Goal: Complete application form

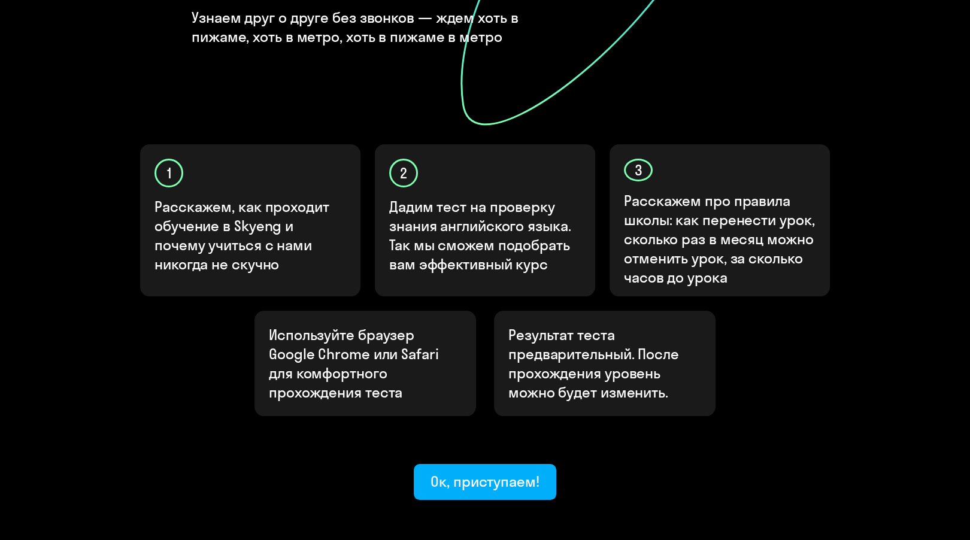
scroll to position [324, 0]
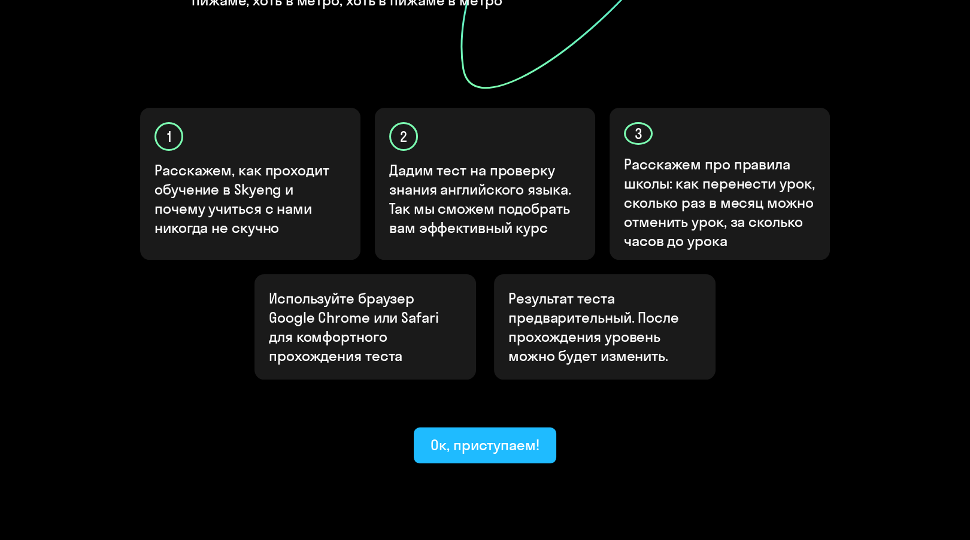
click at [493, 428] on button "Ок, приступаем!" at bounding box center [485, 446] width 143 height 36
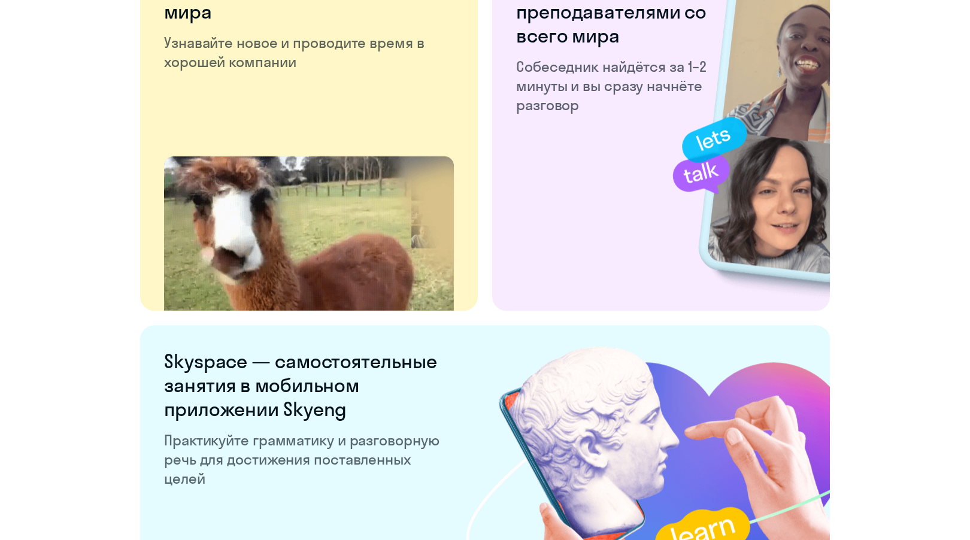
scroll to position [2235, 0]
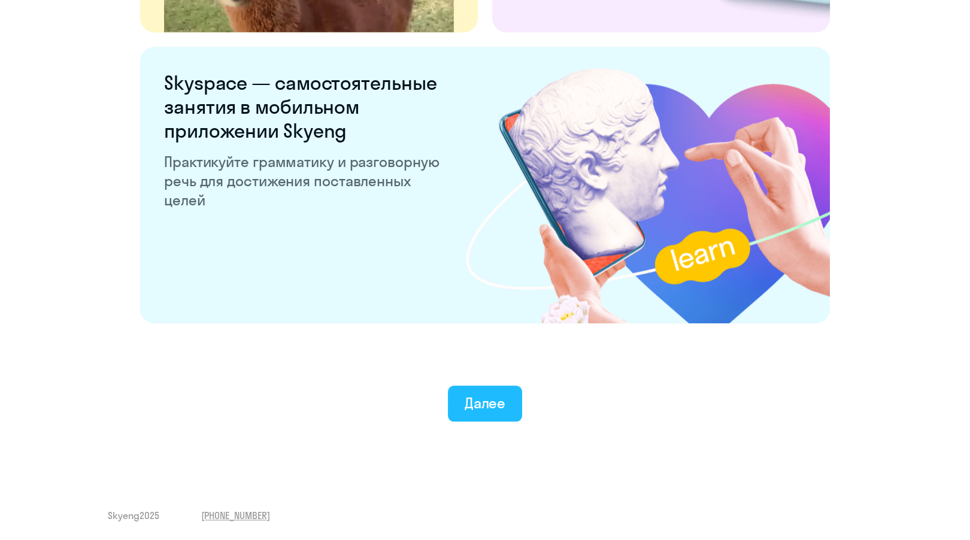
click at [492, 403] on div "Далее" at bounding box center [485, 402] width 41 height 19
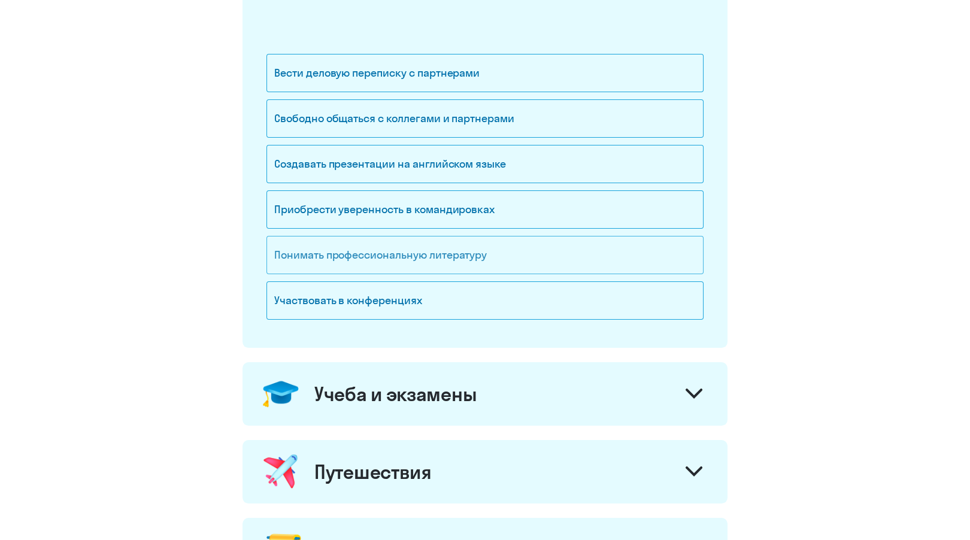
scroll to position [378, 0]
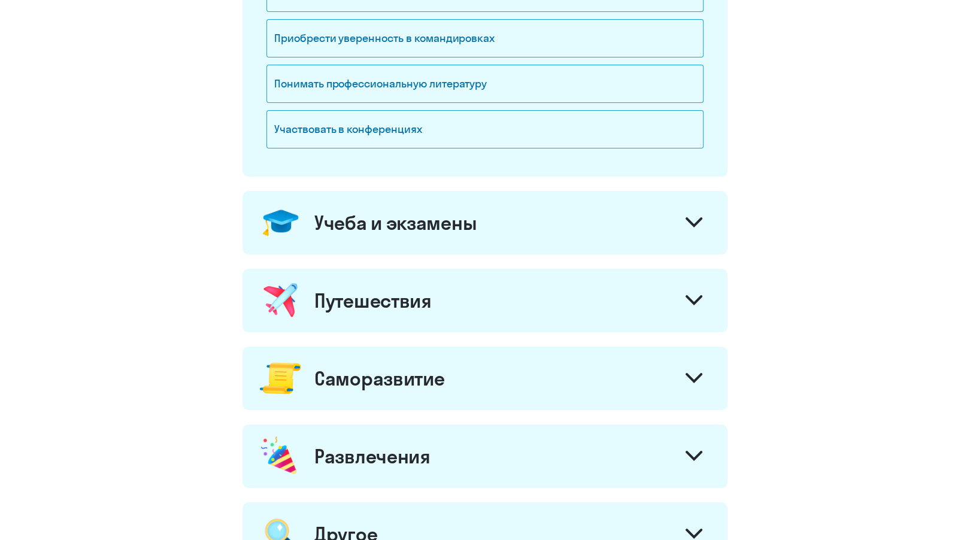
click at [444, 316] on div "Путешествия" at bounding box center [485, 300] width 485 height 63
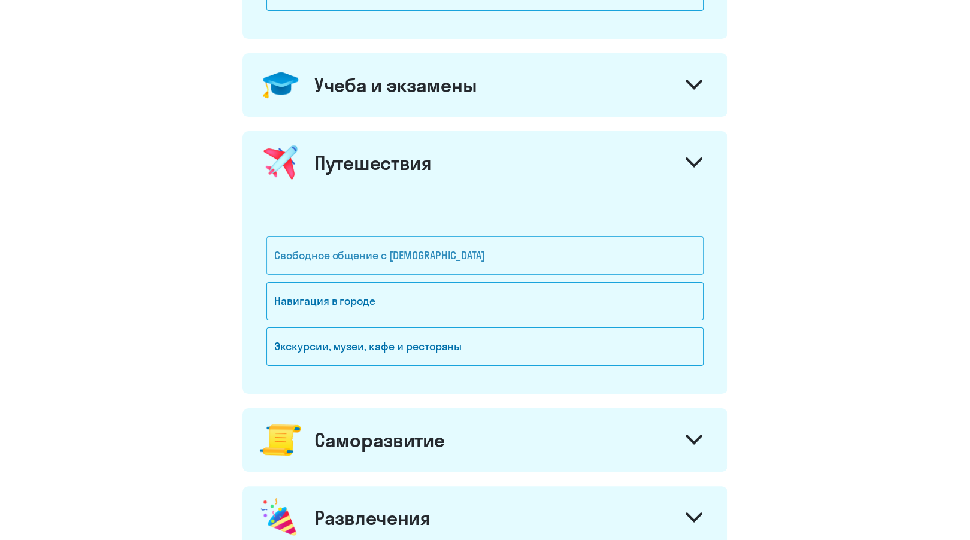
scroll to position [528, 0]
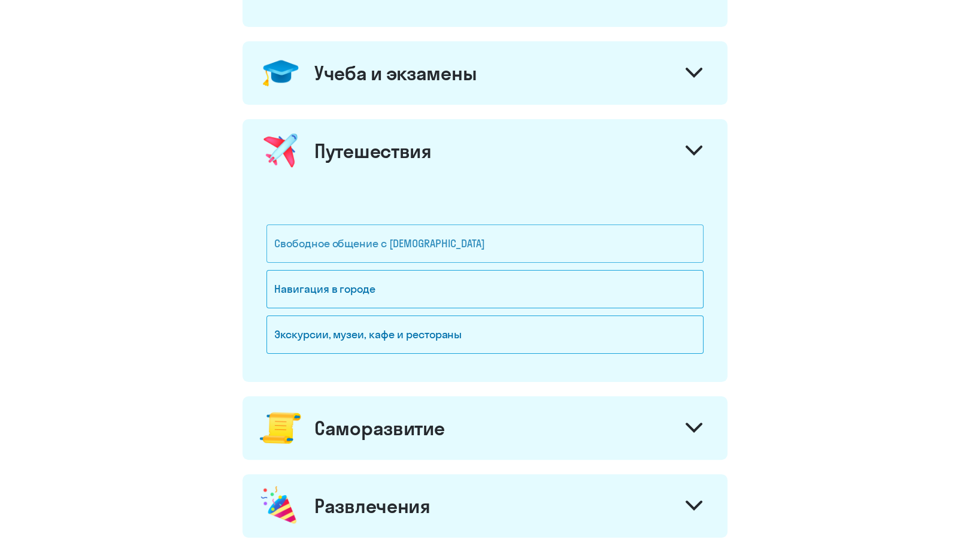
click at [414, 241] on div "Свободное общение с [DEMOGRAPHIC_DATA]" at bounding box center [484, 244] width 437 height 38
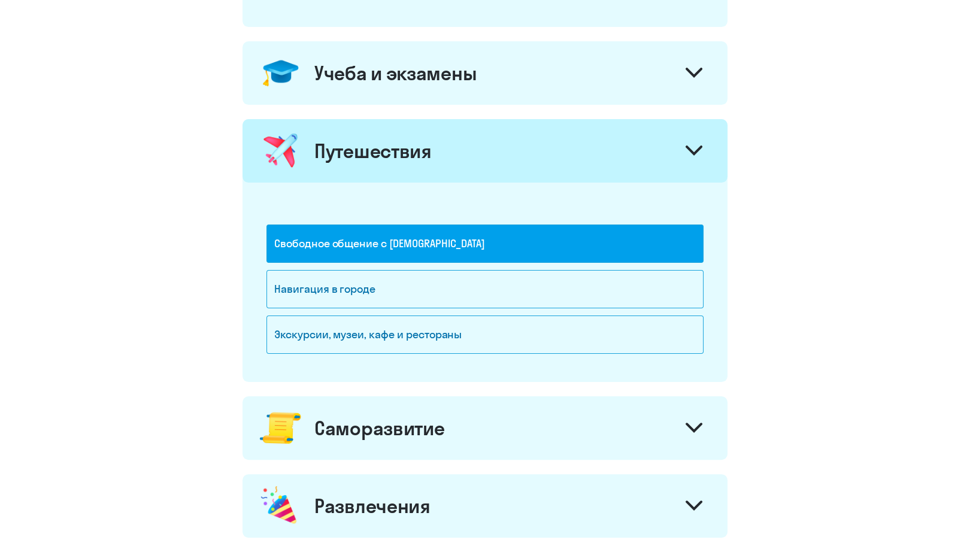
click at [394, 422] on div "Саморазвитие" at bounding box center [379, 428] width 130 height 24
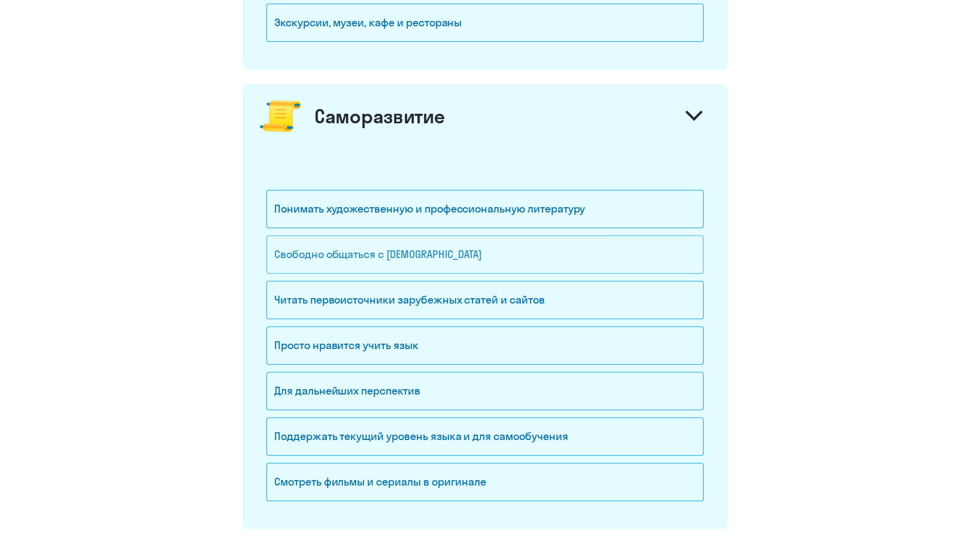
scroll to position [841, 0]
click at [390, 338] on div "Просто нравится учить язык" at bounding box center [484, 344] width 437 height 38
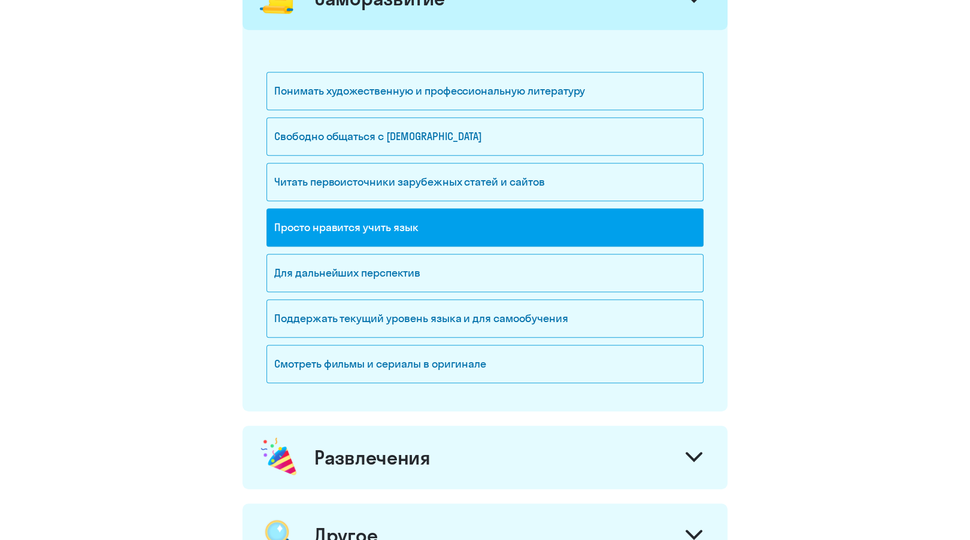
scroll to position [955, 0]
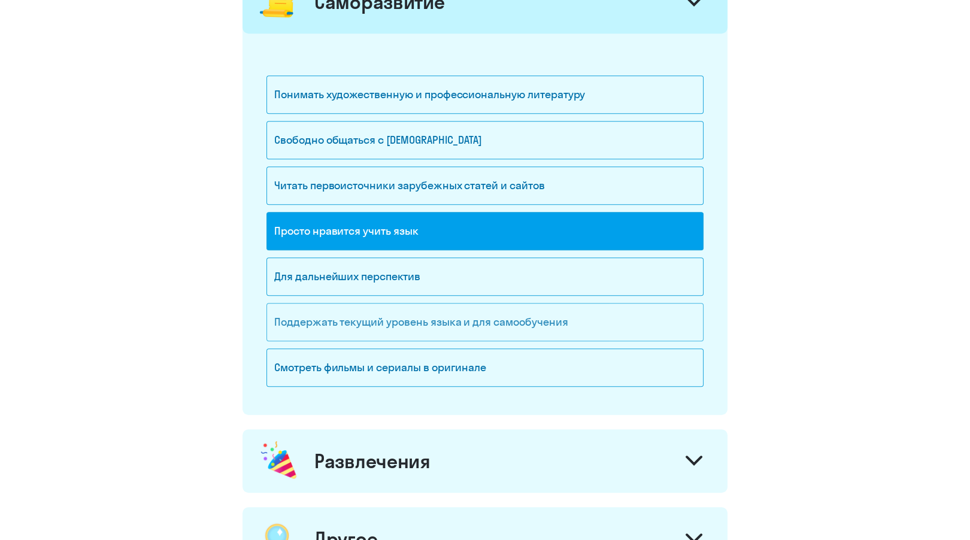
click at [402, 319] on div "Поддержать текущий уровень языка и для cамообучения" at bounding box center [484, 322] width 437 height 38
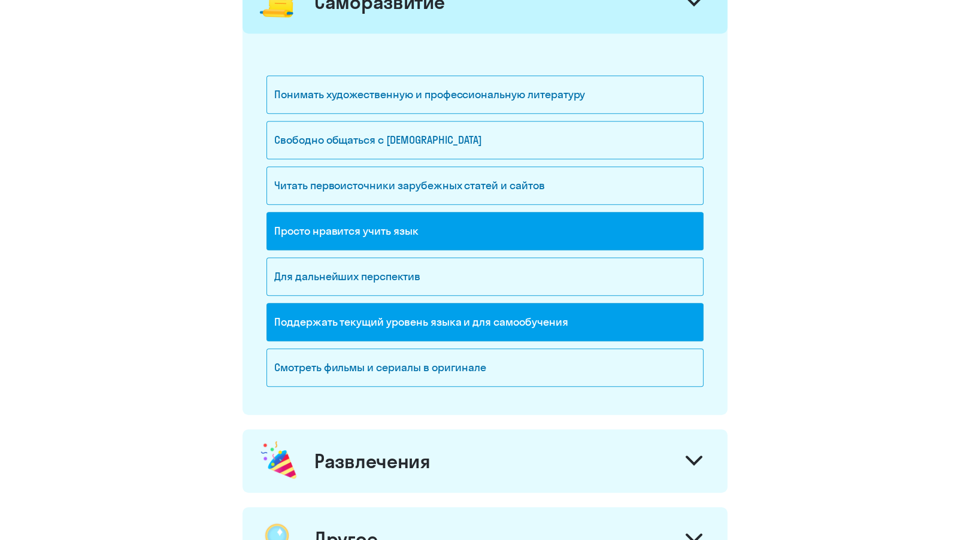
scroll to position [1175, 0]
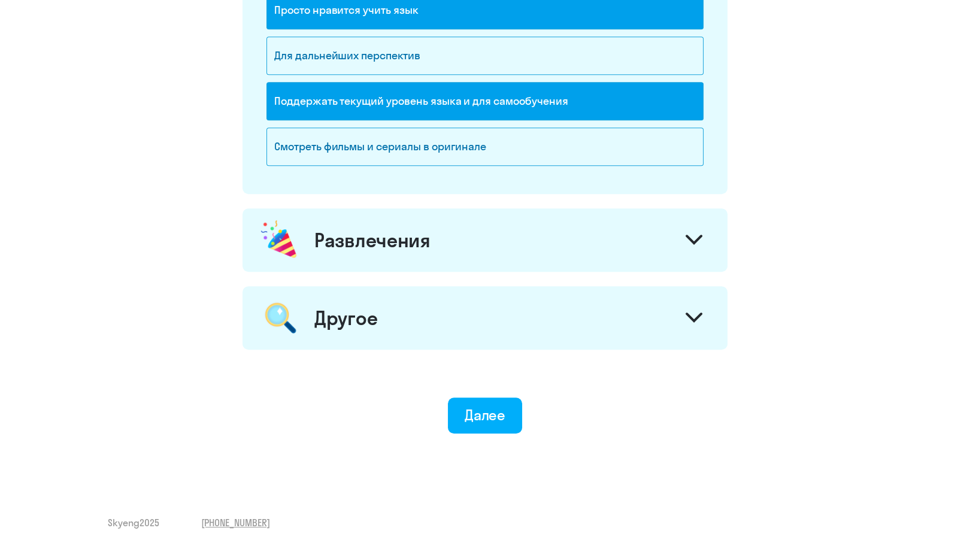
click at [435, 237] on div "Развлечения" at bounding box center [485, 239] width 485 height 63
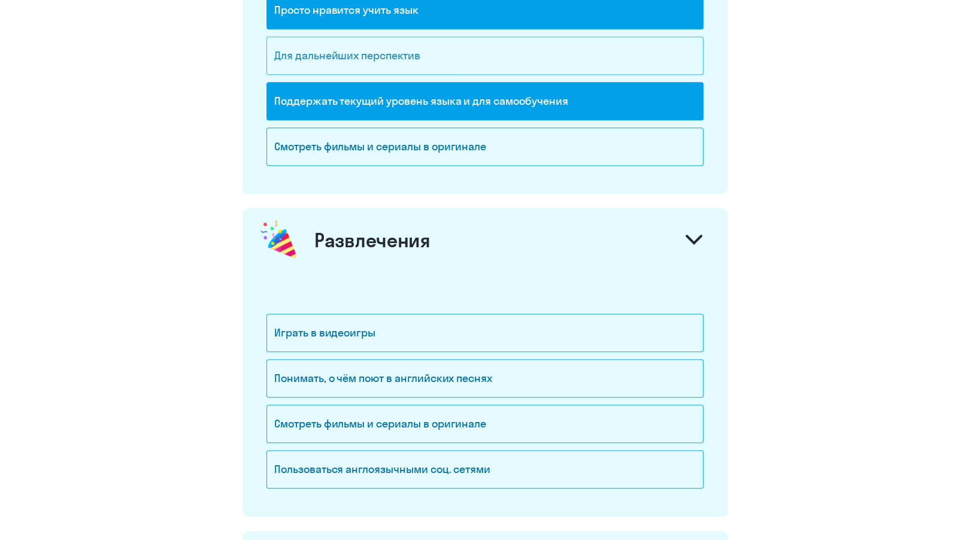
click at [445, 49] on div "Для дальнейших перспектив" at bounding box center [484, 56] width 437 height 38
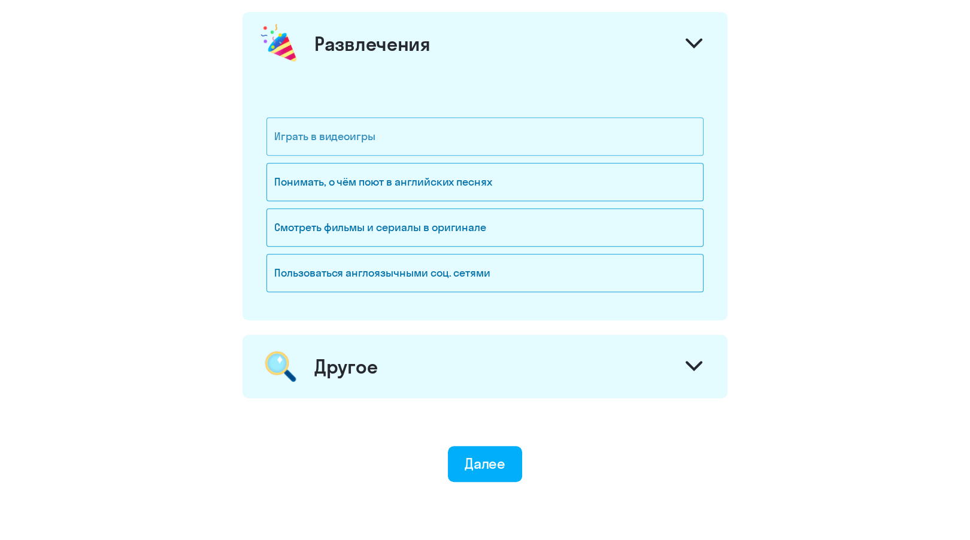
scroll to position [1419, 0]
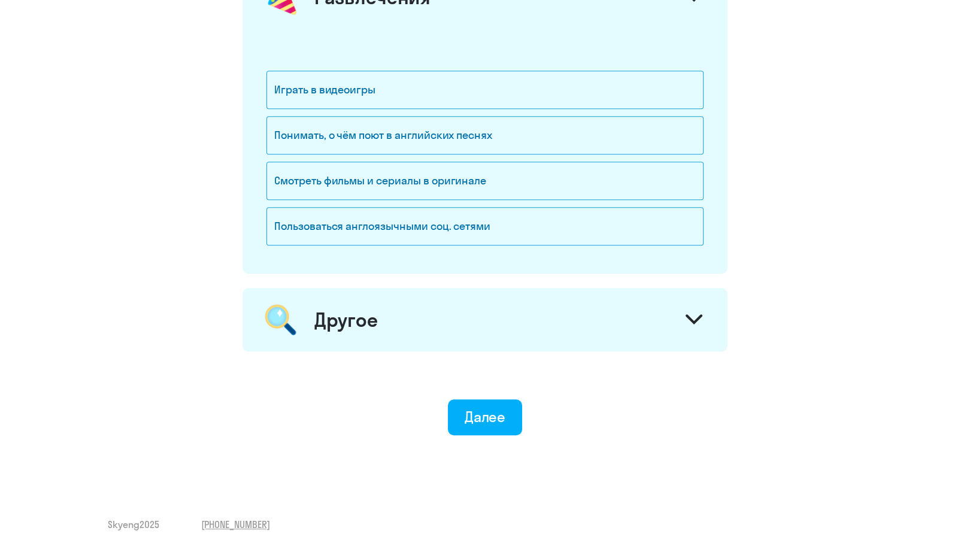
click at [343, 311] on div "Другое" at bounding box center [345, 320] width 63 height 24
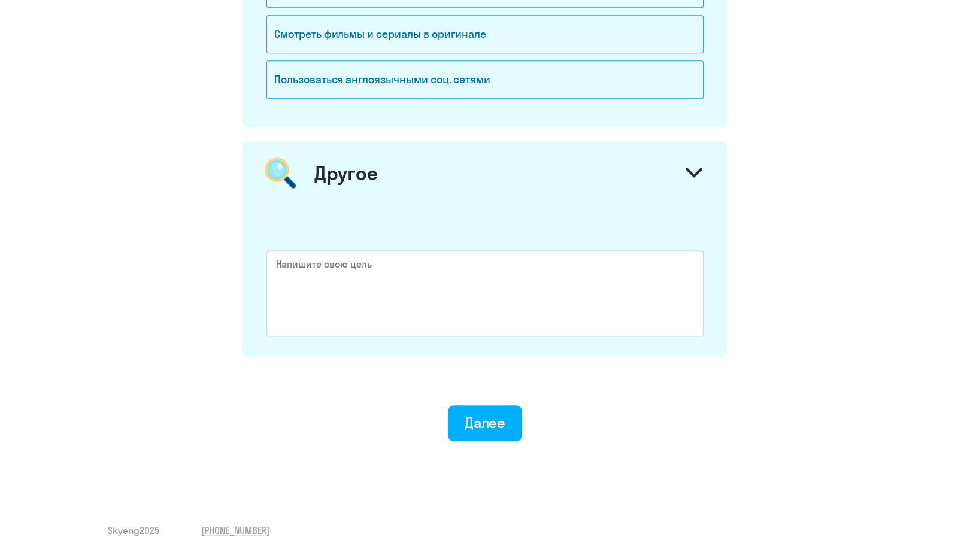
scroll to position [1572, 0]
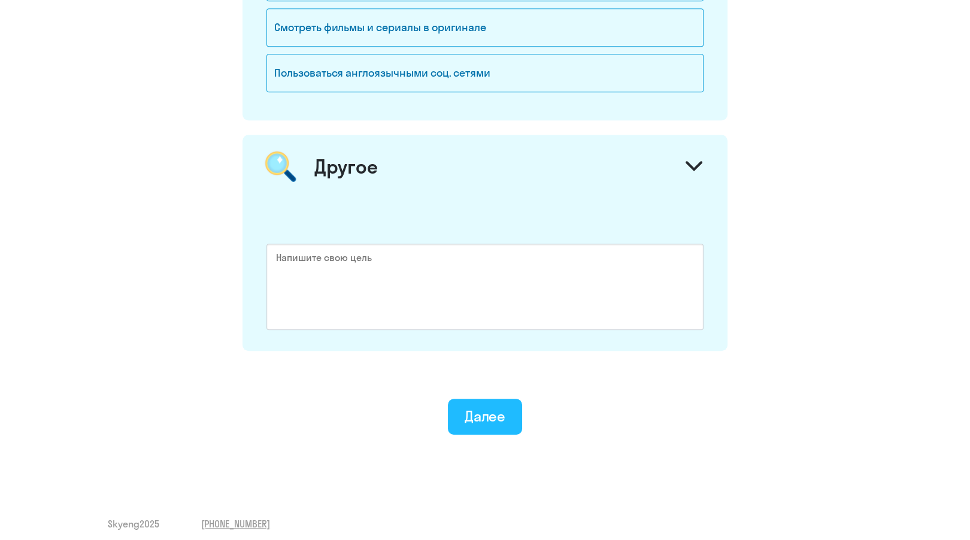
click at [493, 407] on div "Далее" at bounding box center [485, 416] width 41 height 19
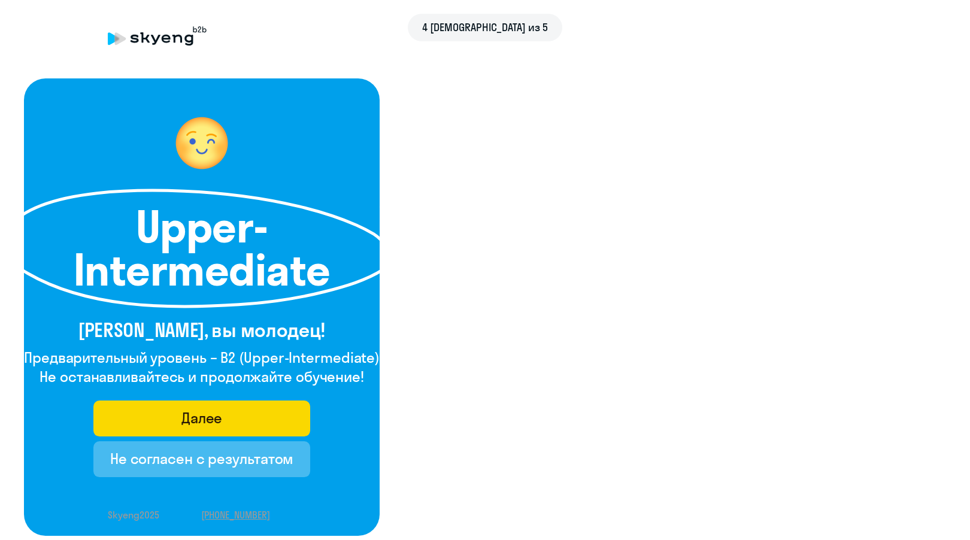
click at [675, 392] on div "4 [DEMOGRAPHIC_DATA] из 5 Upper-Intermediate [PERSON_NAME], вы молодец! Предвар…" at bounding box center [485, 270] width 970 height 540
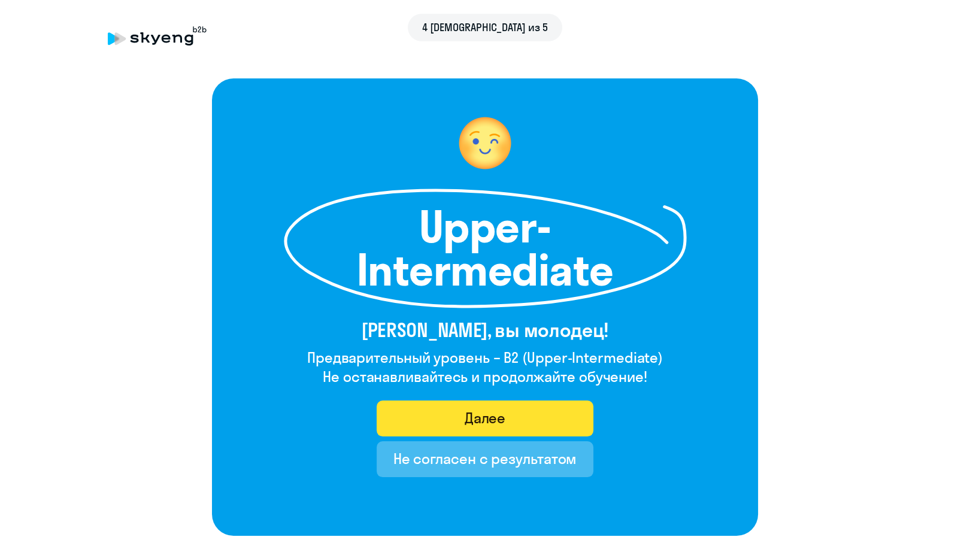
click at [505, 425] on button "Далее" at bounding box center [485, 419] width 217 height 36
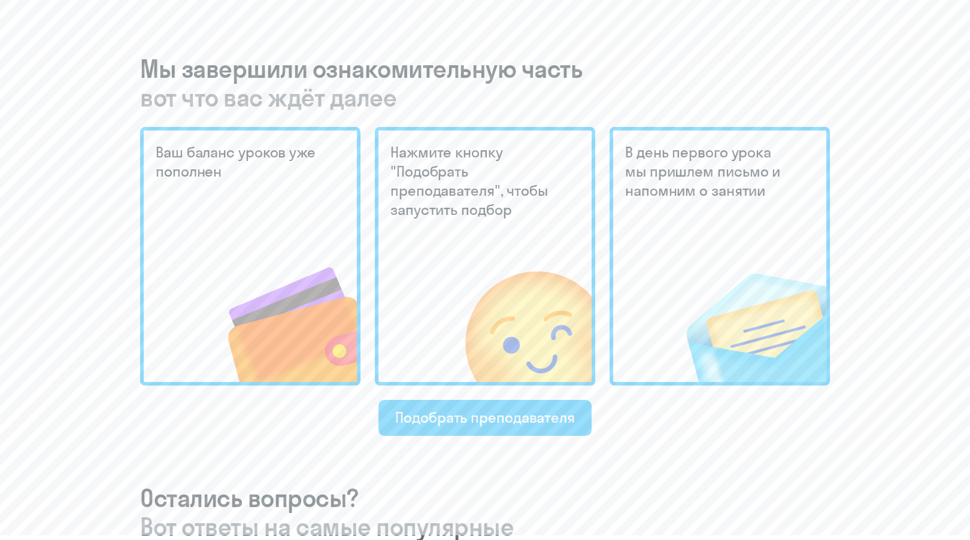
scroll to position [251, 0]
click at [462, 429] on button "Подобрать преподавателя" at bounding box center [484, 417] width 213 height 36
